Goal: Find specific page/section: Find specific page/section

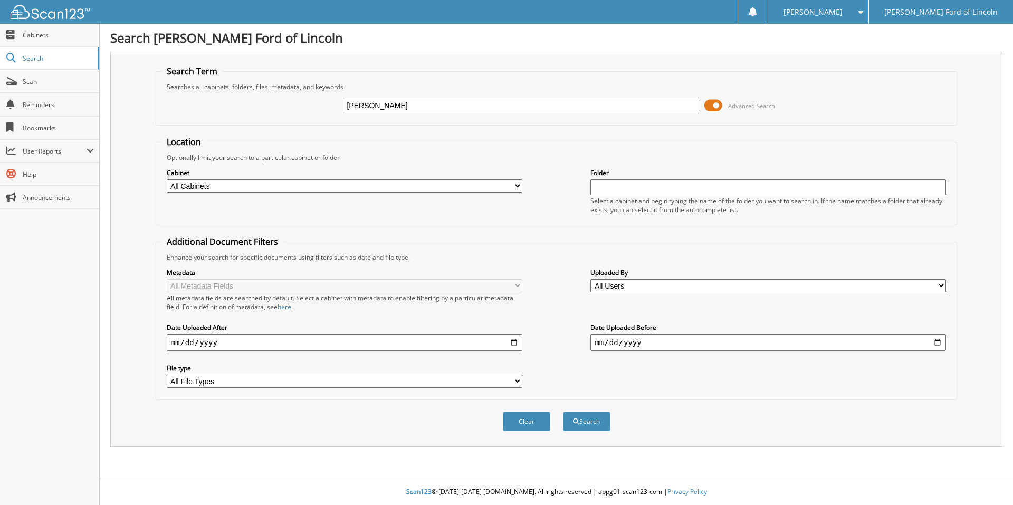
type input "[PERSON_NAME]"
click at [563, 412] on button "Search" at bounding box center [586, 422] width 47 height 20
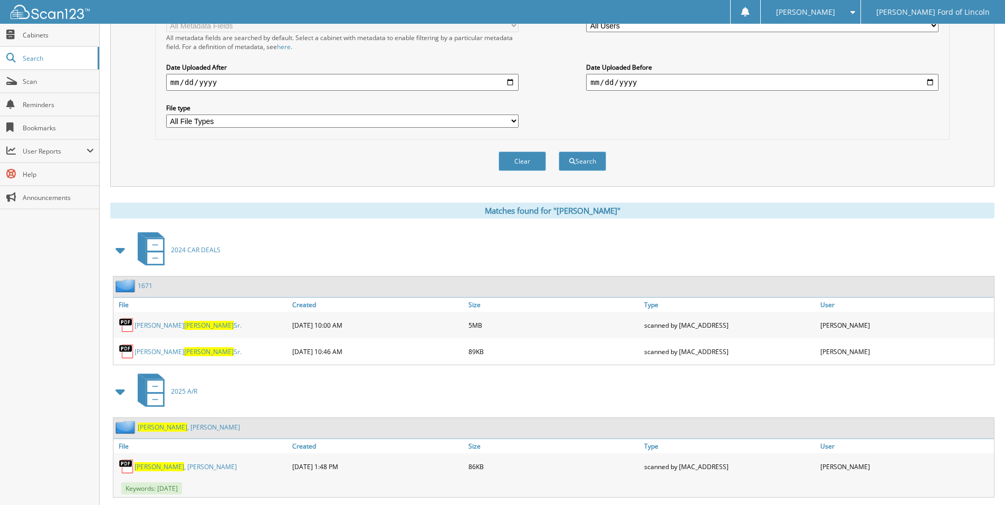
scroll to position [400, 0]
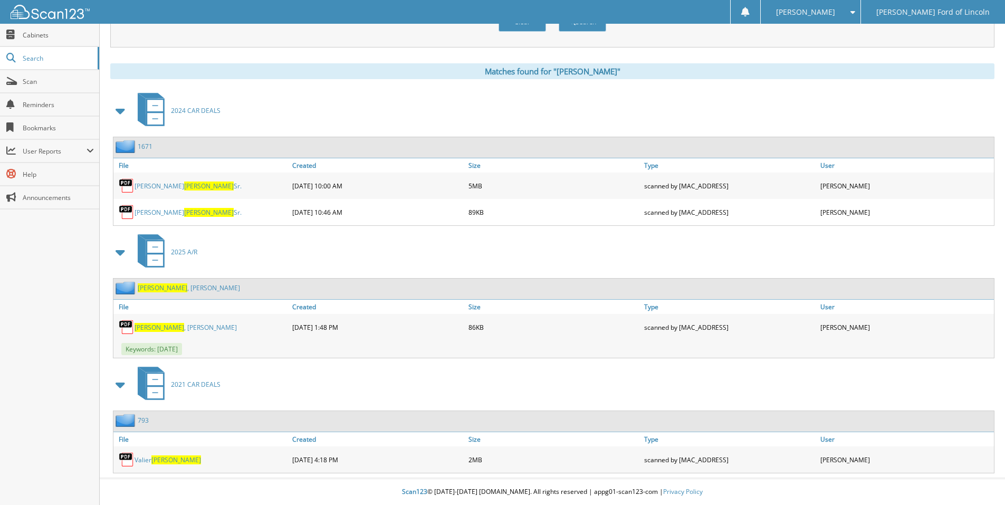
click at [184, 212] on span "[PERSON_NAME]" at bounding box center [209, 212] width 50 height 9
click at [184, 187] on span "[PERSON_NAME]" at bounding box center [209, 186] width 50 height 9
